Goal: Task Accomplishment & Management: Manage account settings

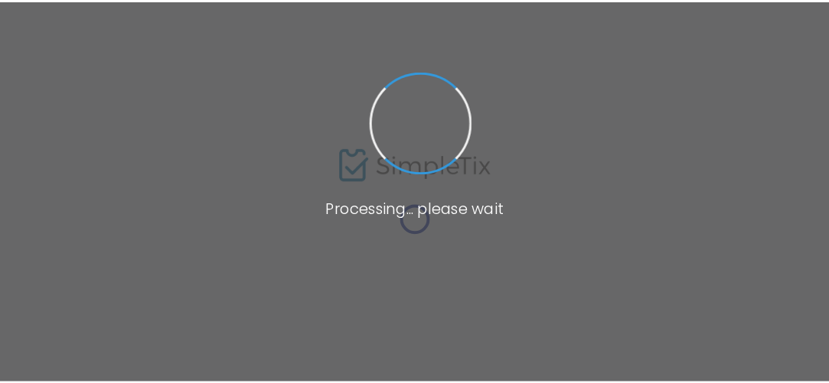
scroll to position [135, 0]
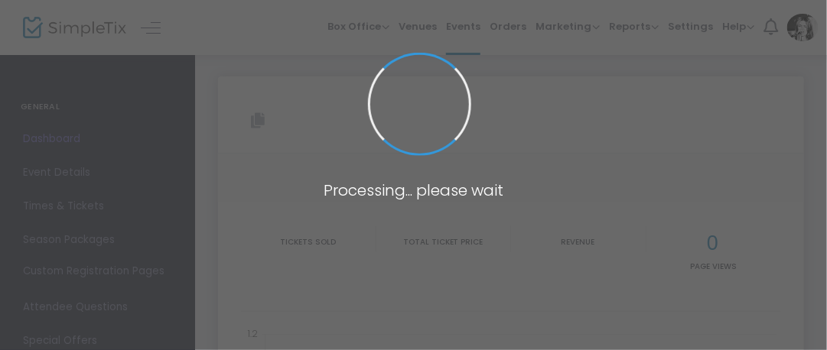
type input "[URL][DOMAIN_NAME]"
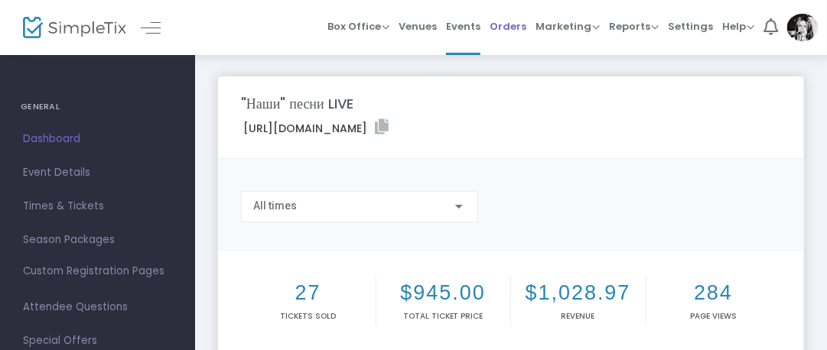
click at [520, 25] on span "Orders" at bounding box center [508, 26] width 37 height 39
